Goal: Find specific page/section: Find specific page/section

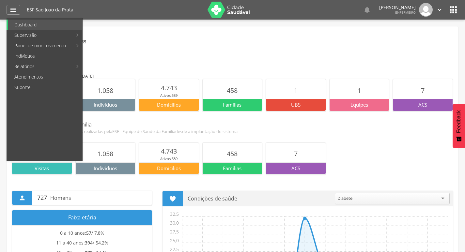
click at [217, 13] on img at bounding box center [228, 10] width 42 height 16
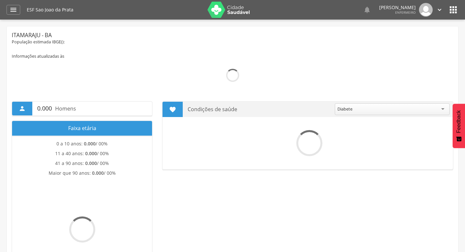
click at [13, 11] on icon "" at bounding box center [13, 10] width 8 height 8
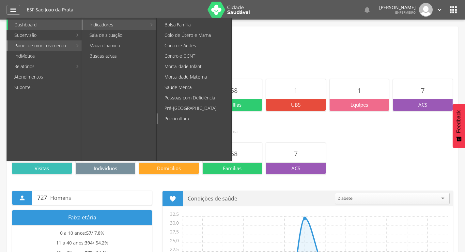
click at [190, 119] on link "Puericultura" at bounding box center [194, 118] width 73 height 10
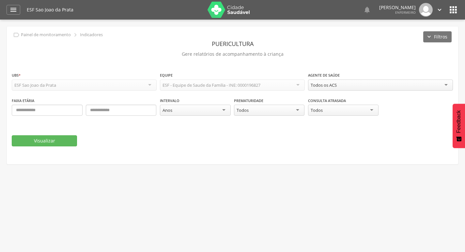
click at [351, 88] on div "Todos os ACS" at bounding box center [380, 85] width 145 height 11
click at [53, 143] on button "Visualizar" at bounding box center [44, 140] width 65 height 11
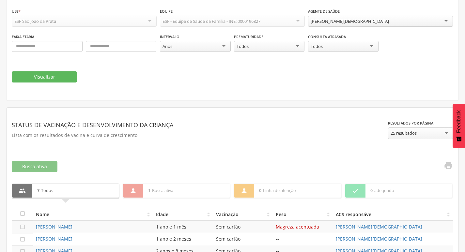
scroll to position [153, 0]
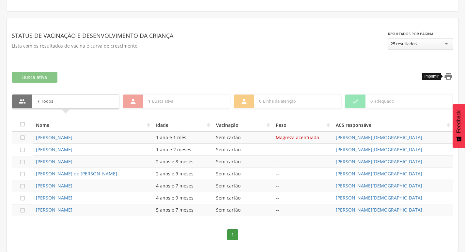
click at [450, 77] on icon "" at bounding box center [447, 76] width 9 height 9
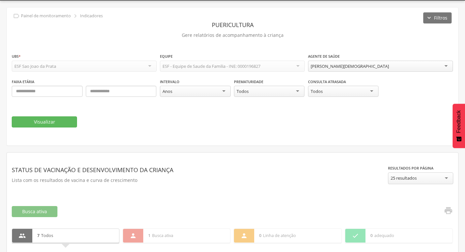
scroll to position [0, 0]
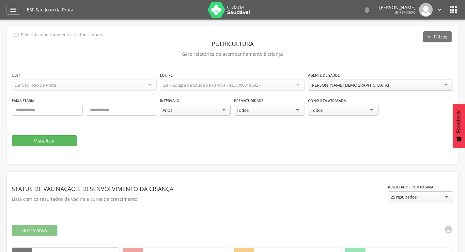
click at [344, 89] on div "[PERSON_NAME][DEMOGRAPHIC_DATA]" at bounding box center [380, 85] width 145 height 11
click at [52, 138] on button "Visualizar" at bounding box center [44, 140] width 65 height 11
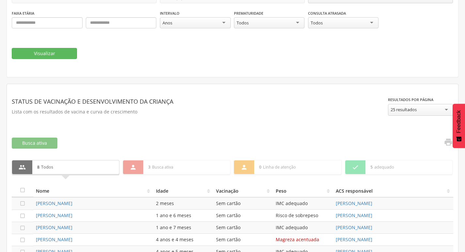
scroll to position [165, 0]
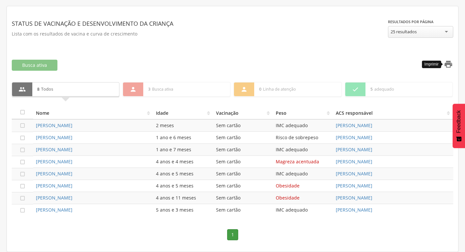
click at [447, 67] on icon "" at bounding box center [447, 64] width 9 height 9
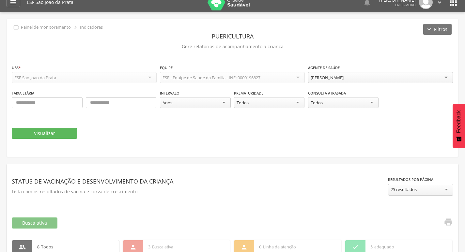
scroll to position [0, 0]
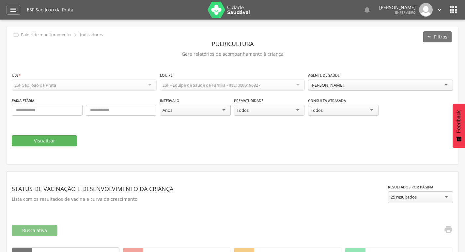
click at [400, 86] on div "[PERSON_NAME]" at bounding box center [380, 85] width 145 height 11
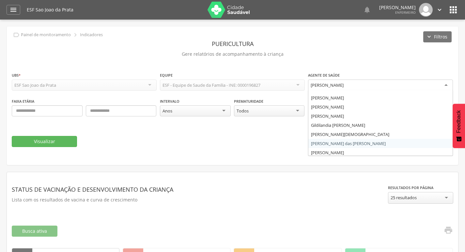
scroll to position [8, 0]
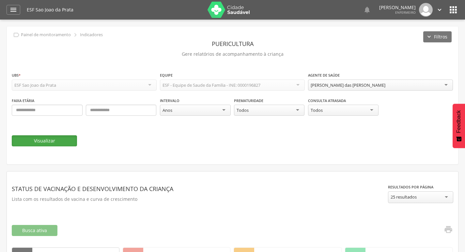
click at [31, 141] on button "Visualizar" at bounding box center [44, 140] width 65 height 11
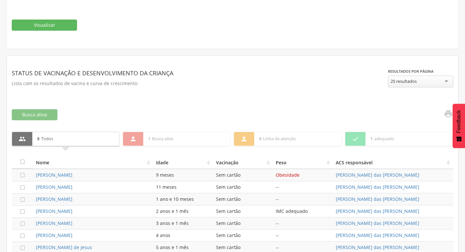
scroll to position [165, 0]
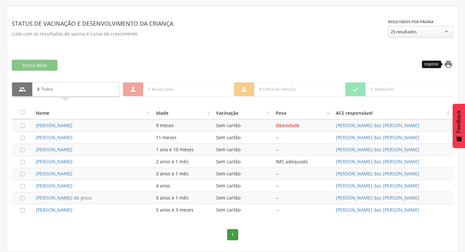
click at [446, 63] on icon "" at bounding box center [447, 64] width 9 height 9
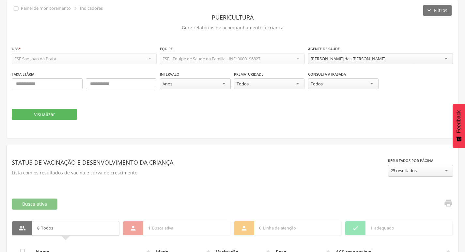
scroll to position [0, 0]
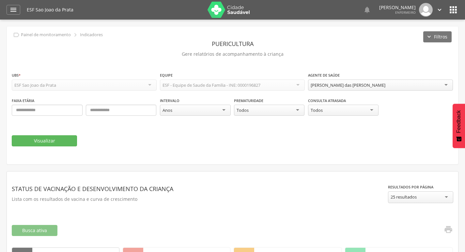
click at [367, 80] on div "[PERSON_NAME] das [PERSON_NAME]" at bounding box center [380, 85] width 145 height 11
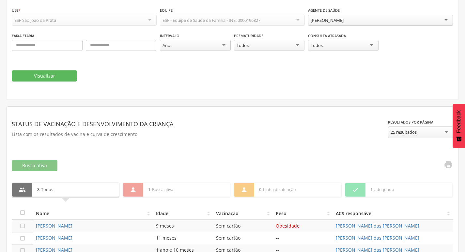
scroll to position [65, 0]
click at [52, 74] on button "Visualizar" at bounding box center [44, 75] width 65 height 11
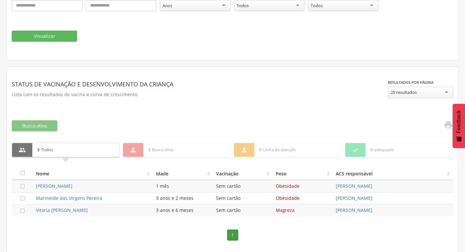
scroll to position [105, 0]
click at [448, 123] on icon "" at bounding box center [447, 124] width 9 height 9
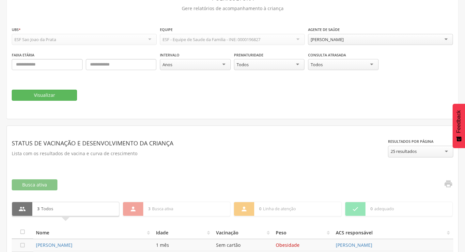
scroll to position [0, 0]
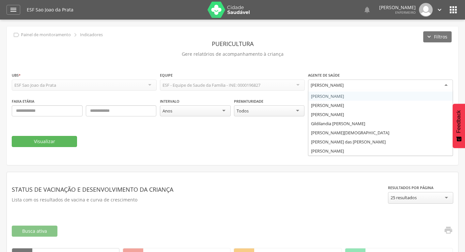
click at [364, 85] on div "[PERSON_NAME]" at bounding box center [380, 86] width 145 height 12
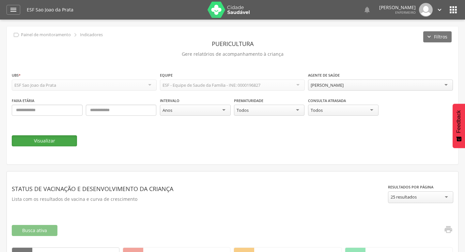
click at [58, 138] on button "Visualizar" at bounding box center [44, 140] width 65 height 11
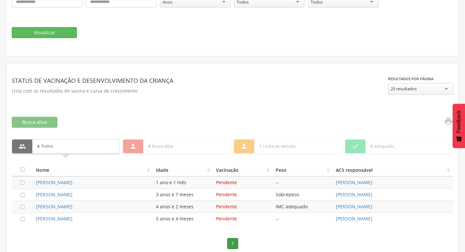
scroll to position [117, 0]
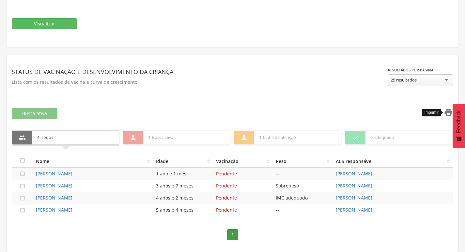
click at [448, 115] on icon "" at bounding box center [447, 112] width 9 height 9
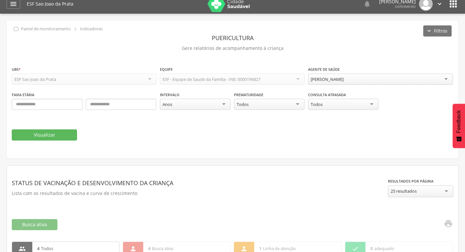
scroll to position [0, 0]
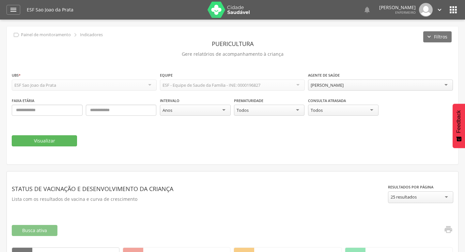
click at [393, 82] on div "[PERSON_NAME]" at bounding box center [380, 85] width 145 height 11
click at [66, 137] on button "Visualizar" at bounding box center [44, 140] width 65 height 11
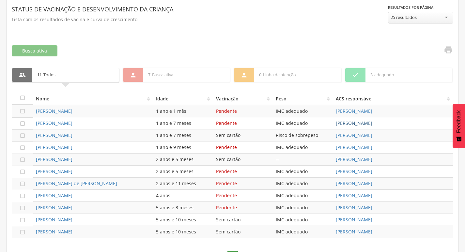
scroll to position [196, 0]
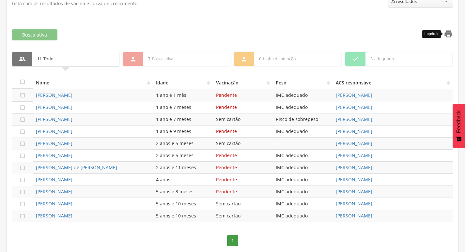
click at [444, 34] on icon "" at bounding box center [447, 33] width 9 height 9
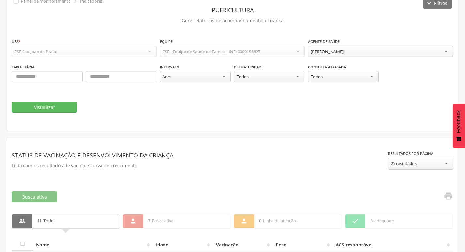
scroll to position [33, 0]
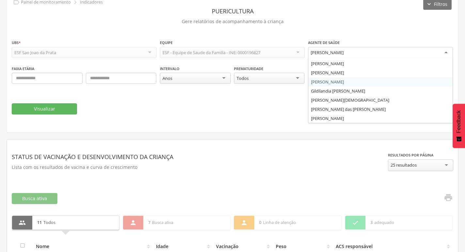
click at [394, 52] on div "[PERSON_NAME]" at bounding box center [380, 53] width 145 height 12
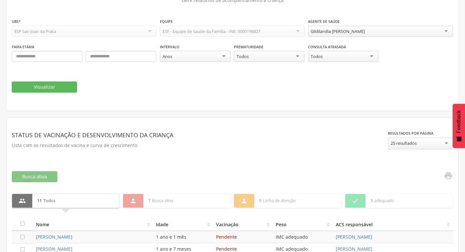
scroll to position [65, 0]
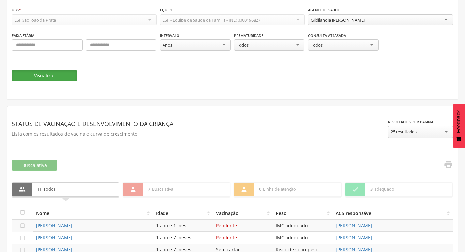
click at [57, 76] on button "Visualizar" at bounding box center [44, 75] width 65 height 11
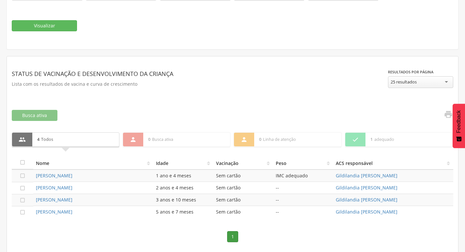
scroll to position [117, 0]
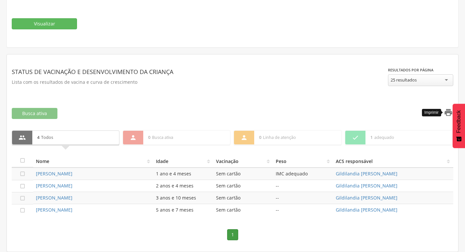
click at [448, 112] on icon "" at bounding box center [447, 112] width 9 height 9
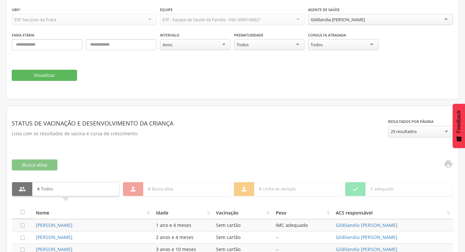
scroll to position [0, 0]
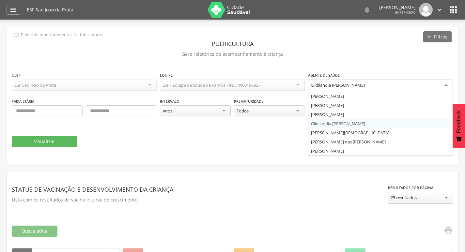
click at [336, 85] on div "Gildilandia [PERSON_NAME]" at bounding box center [337, 85] width 54 height 6
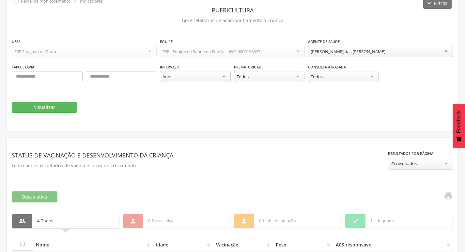
scroll to position [98, 0]
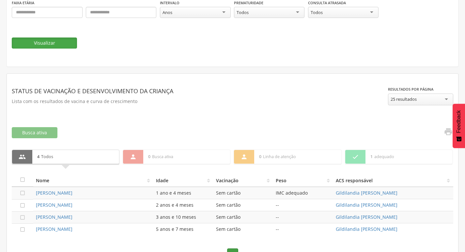
click at [58, 46] on button "Visualizar" at bounding box center [44, 42] width 65 height 11
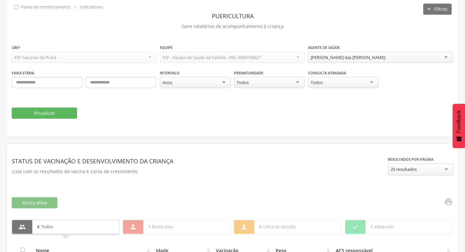
scroll to position [2, 0]
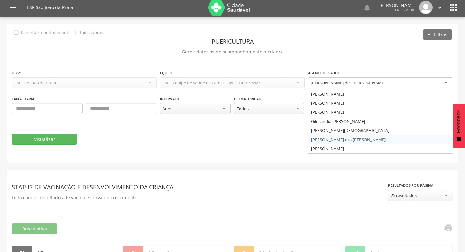
click at [349, 84] on div "[PERSON_NAME] das [PERSON_NAME]" at bounding box center [347, 83] width 75 height 6
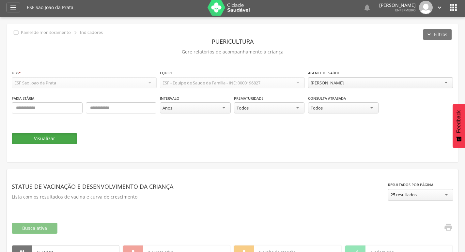
click at [65, 142] on button "Visualizar" at bounding box center [44, 138] width 65 height 11
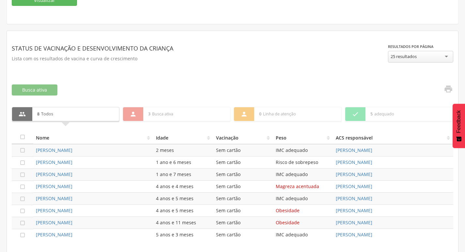
scroll to position [165, 0]
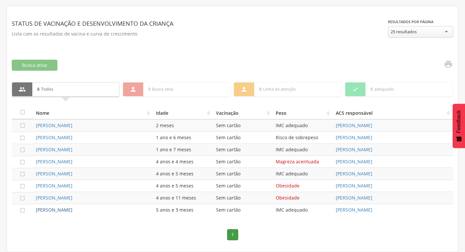
click at [67, 211] on link "[PERSON_NAME]" at bounding box center [54, 210] width 37 height 6
type input "**********"
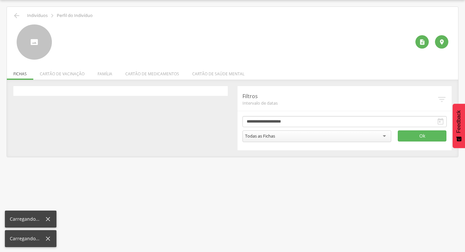
scroll to position [20, 0]
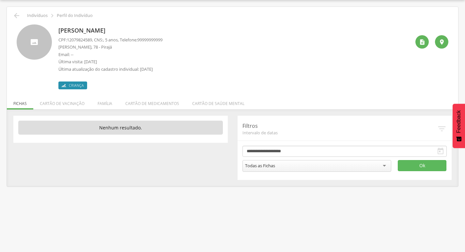
drag, startPoint x: 59, startPoint y: 29, endPoint x: 127, endPoint y: 27, distance: 68.5
click at [127, 27] on p "[PERSON_NAME]" at bounding box center [110, 30] width 104 height 8
copy p "[PERSON_NAME]"
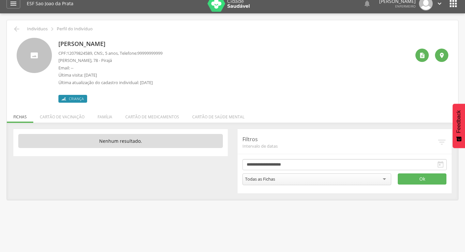
scroll to position [0, 0]
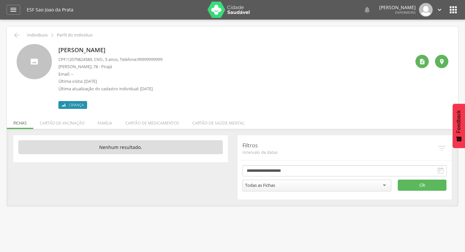
click at [452, 10] on icon "" at bounding box center [453, 10] width 10 height 10
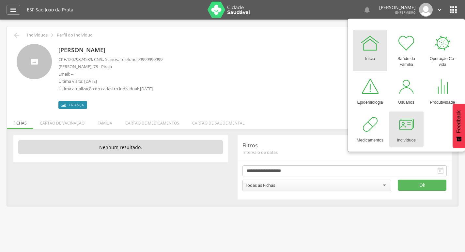
click at [409, 122] on div at bounding box center [406, 125] width 20 height 20
